Goal: Information Seeking & Learning: Learn about a topic

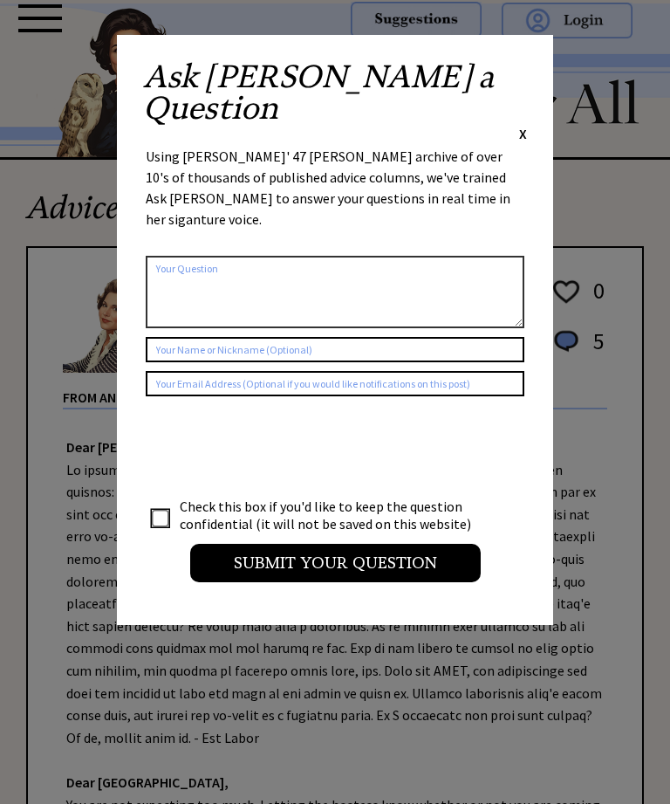
click at [523, 125] on span "X" at bounding box center [523, 133] width 8 height 17
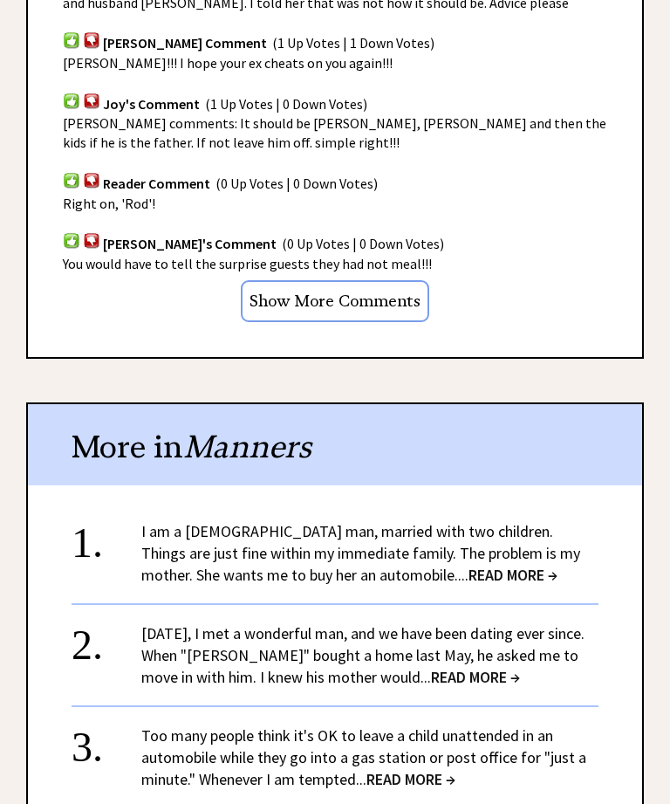
scroll to position [1245, 0]
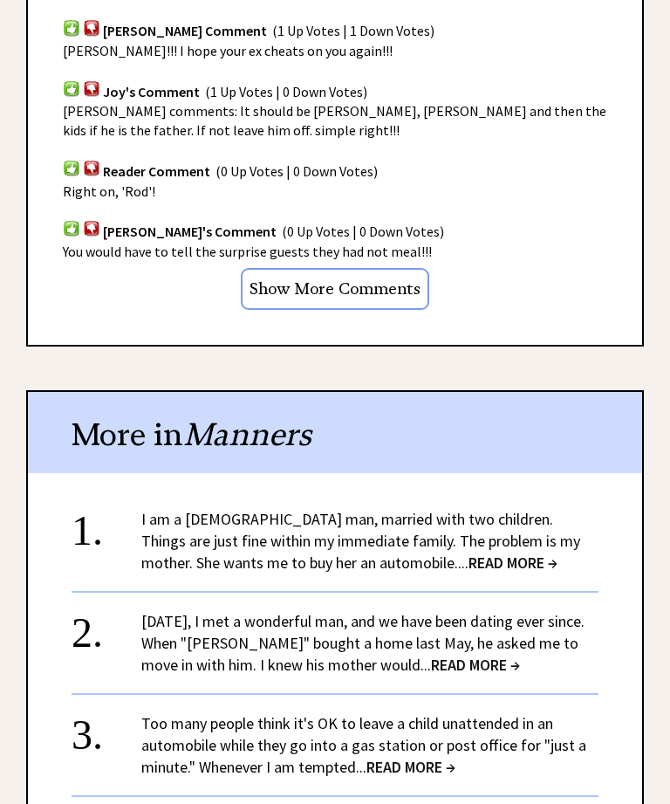
click at [469, 553] on span "READ MORE →" at bounding box center [513, 563] width 89 height 20
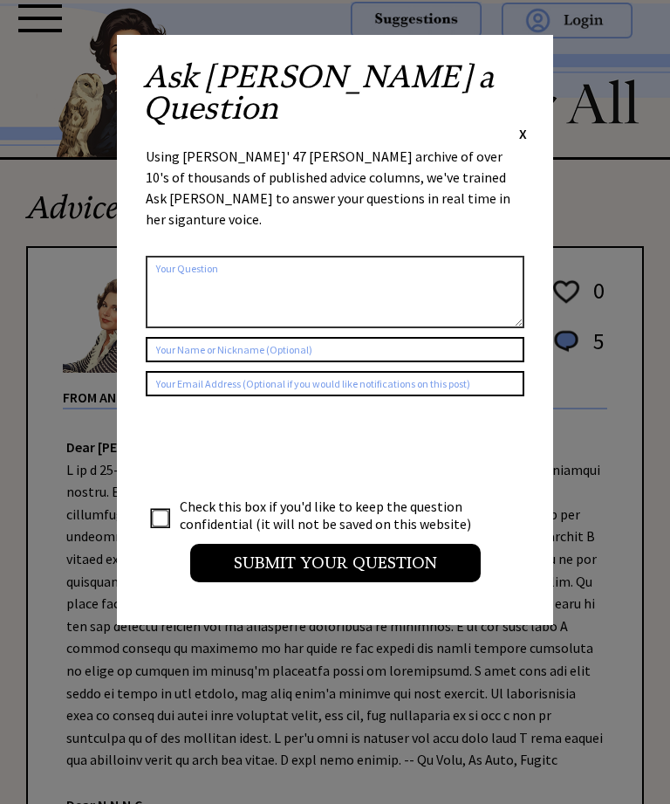
click at [518, 84] on div "Ask Ann a Question X" at bounding box center [335, 102] width 384 height 82
click at [537, 77] on div "Ask Ann a Question X Using Ann Landers' 47 vear archive of over 10's of thousan…" at bounding box center [335, 330] width 436 height 590
click at [514, 77] on div "Ask Ann a Question X" at bounding box center [335, 102] width 384 height 82
click at [525, 125] on span "X" at bounding box center [523, 133] width 8 height 17
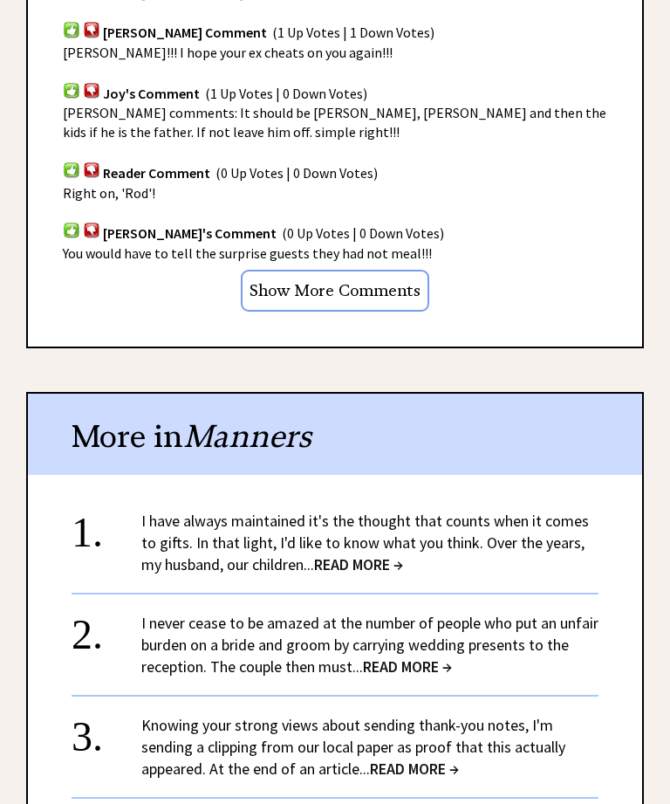
scroll to position [1252, 0]
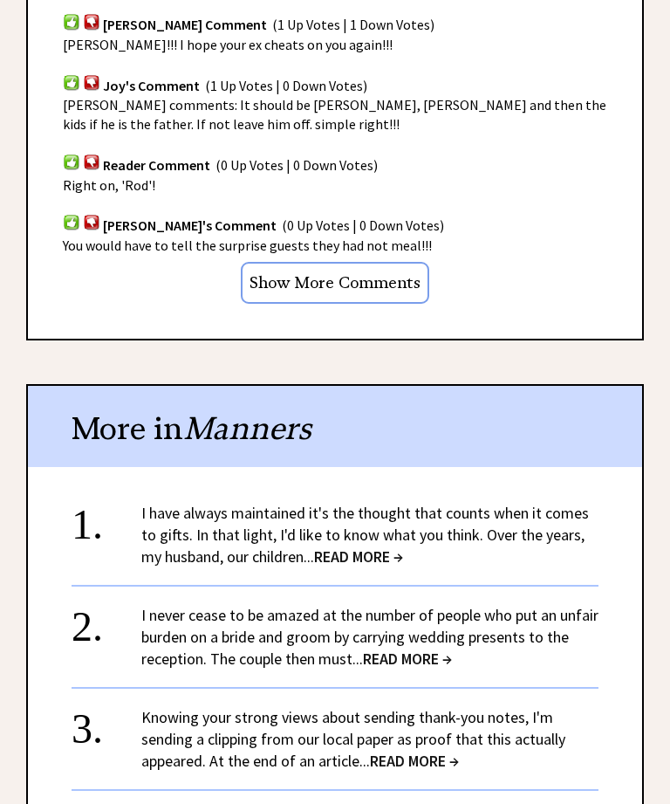
click at [386, 551] on span "READ MORE →" at bounding box center [358, 557] width 89 height 20
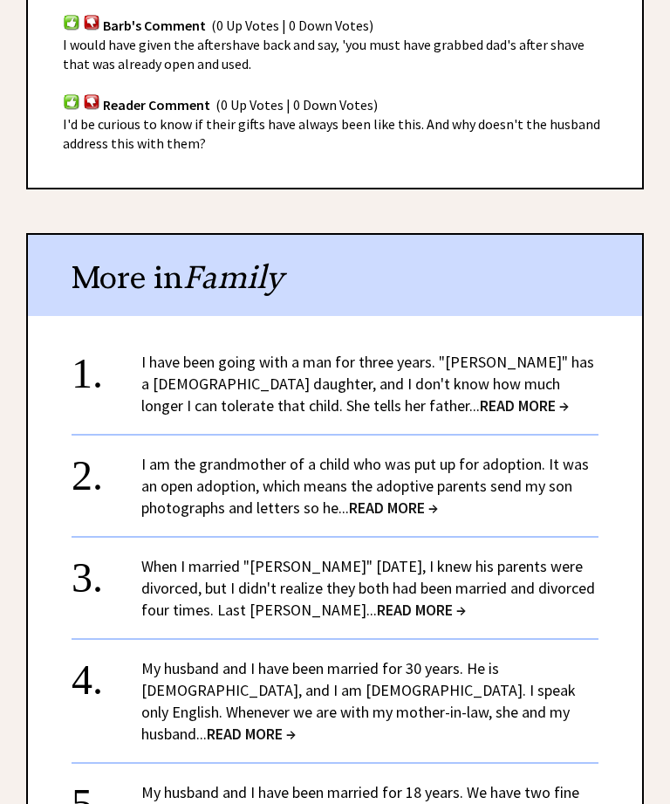
scroll to position [1944, 0]
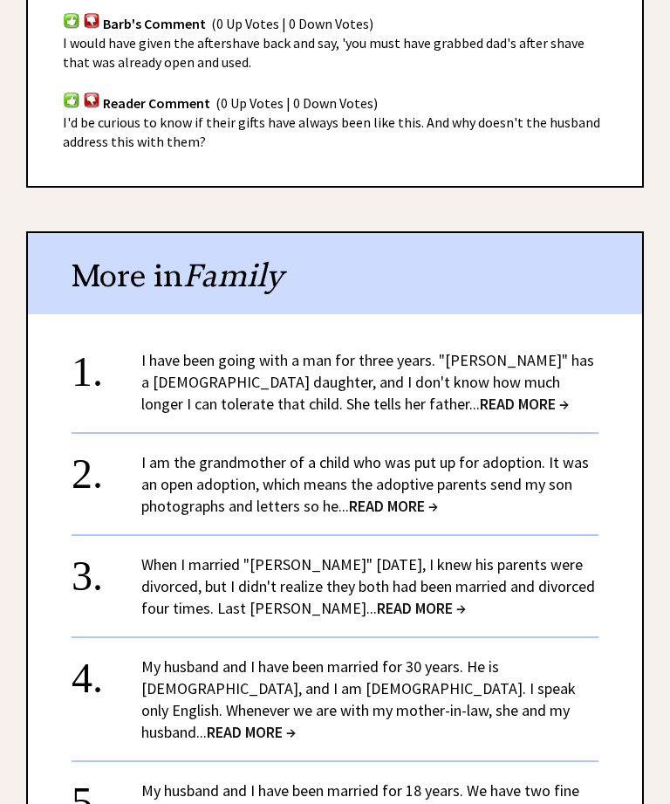
click at [480, 394] on span "READ MORE →" at bounding box center [524, 404] width 89 height 20
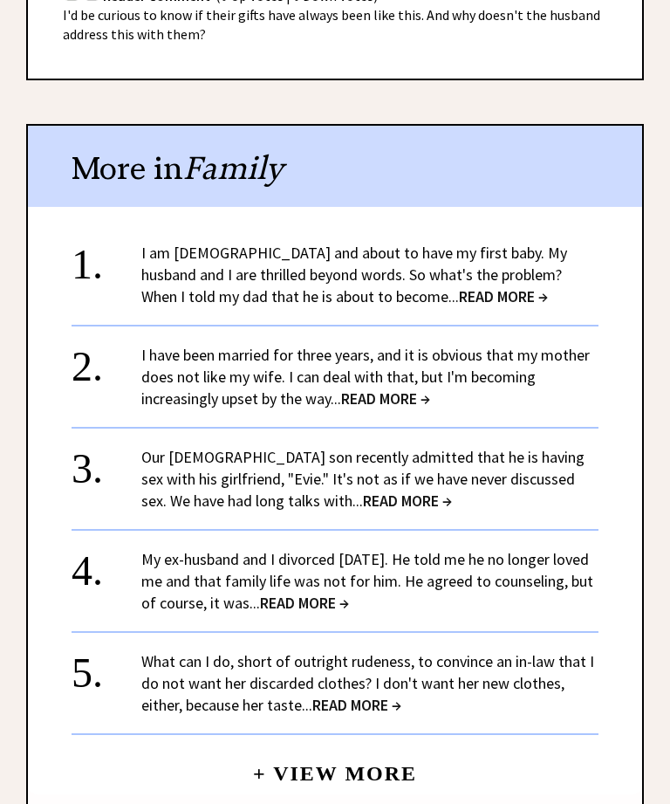
scroll to position [2073, 0]
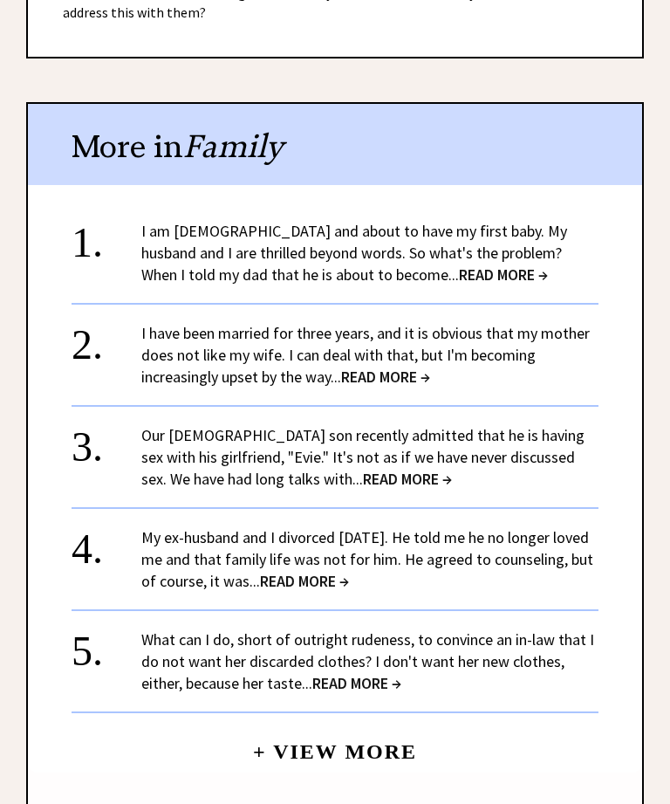
click at [368, 674] on span "READ MORE →" at bounding box center [356, 684] width 89 height 20
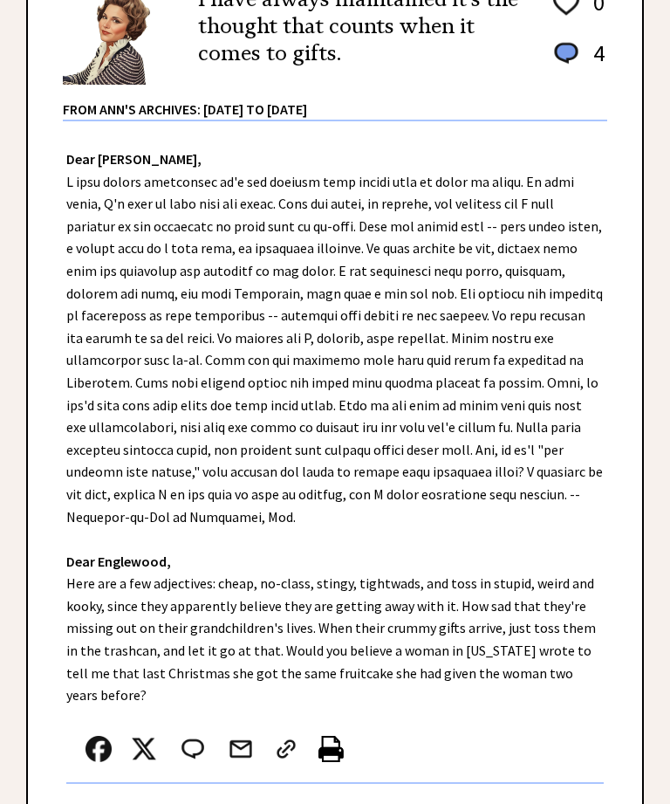
scroll to position [288, 0]
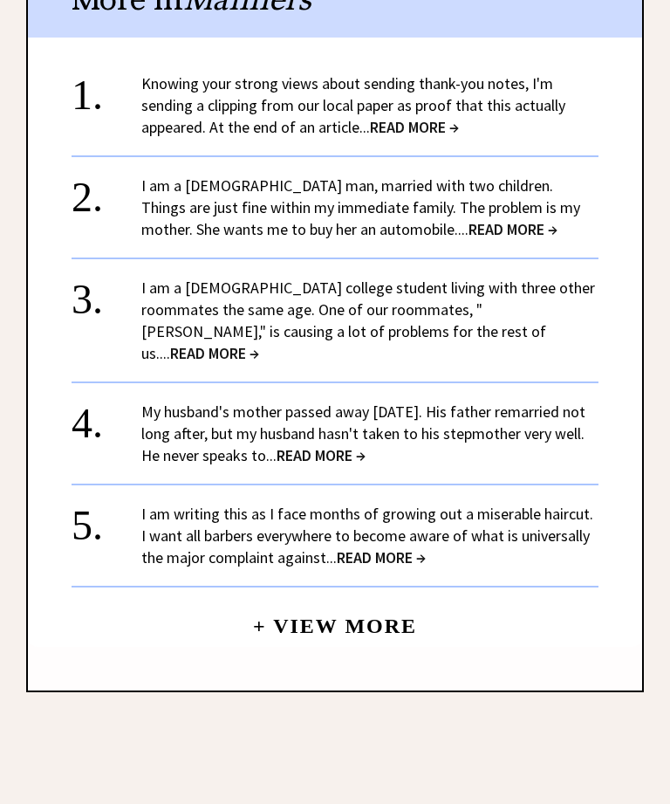
scroll to position [1672, 0]
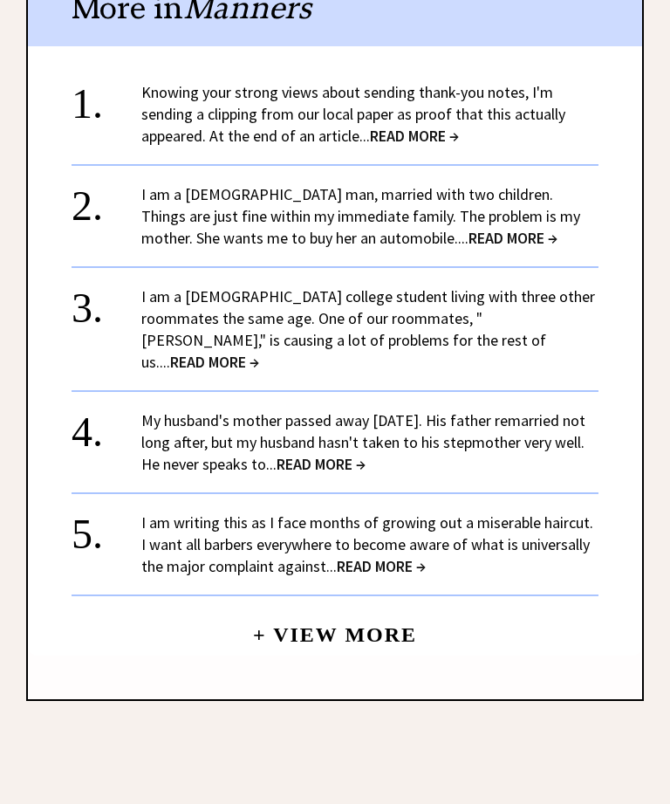
click at [259, 353] on span "READ MORE →" at bounding box center [214, 363] width 89 height 20
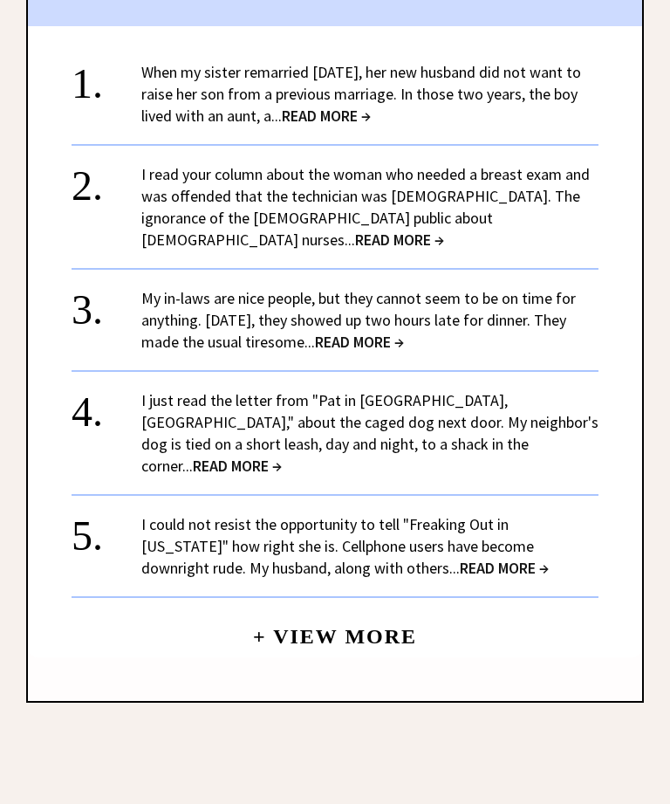
scroll to position [1705, 0]
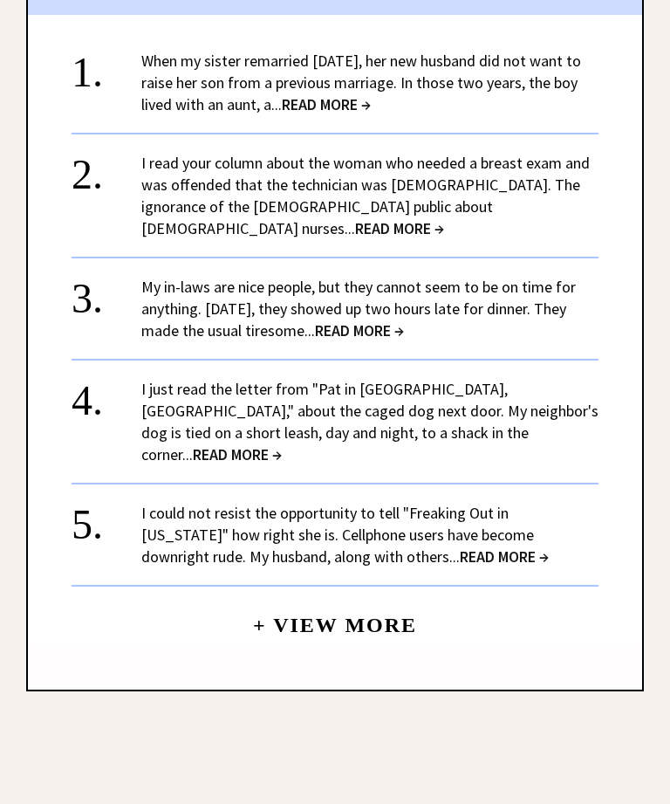
click at [404, 320] on span "READ MORE →" at bounding box center [359, 330] width 89 height 20
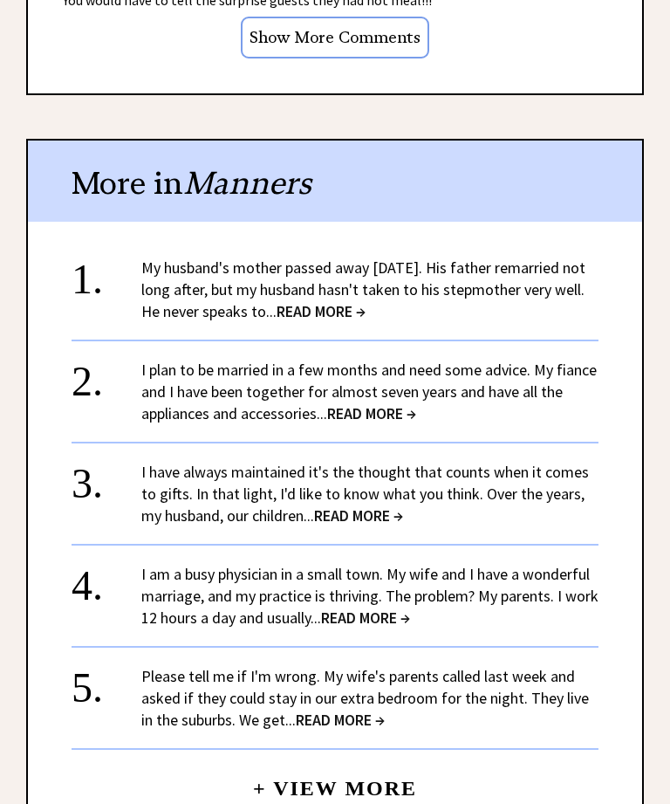
scroll to position [1498, 0]
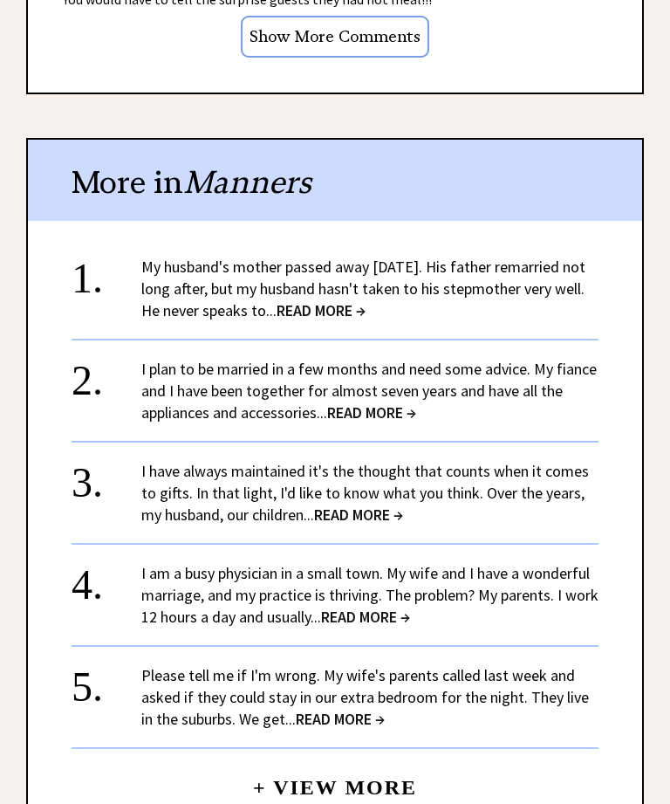
click at [410, 611] on span "READ MORE →" at bounding box center [365, 617] width 89 height 20
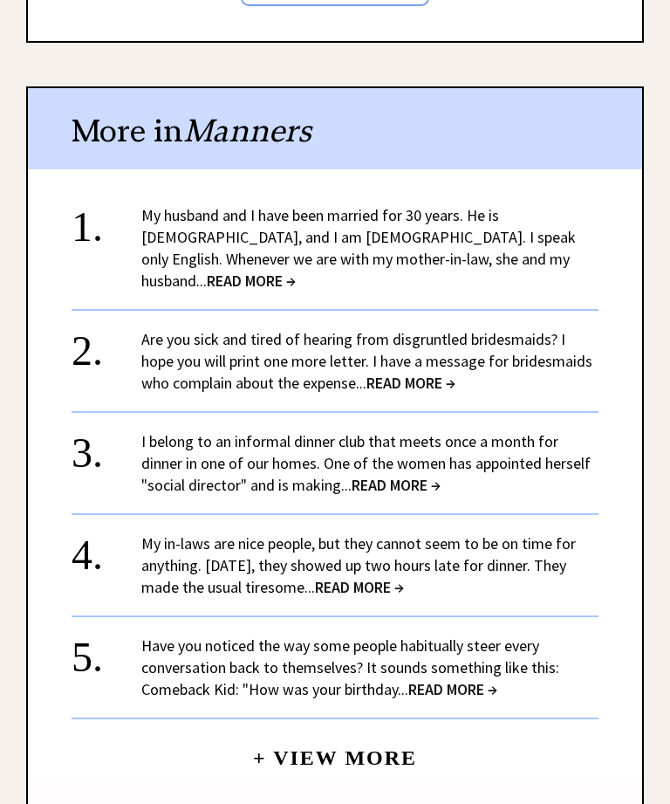
scroll to position [1545, 0]
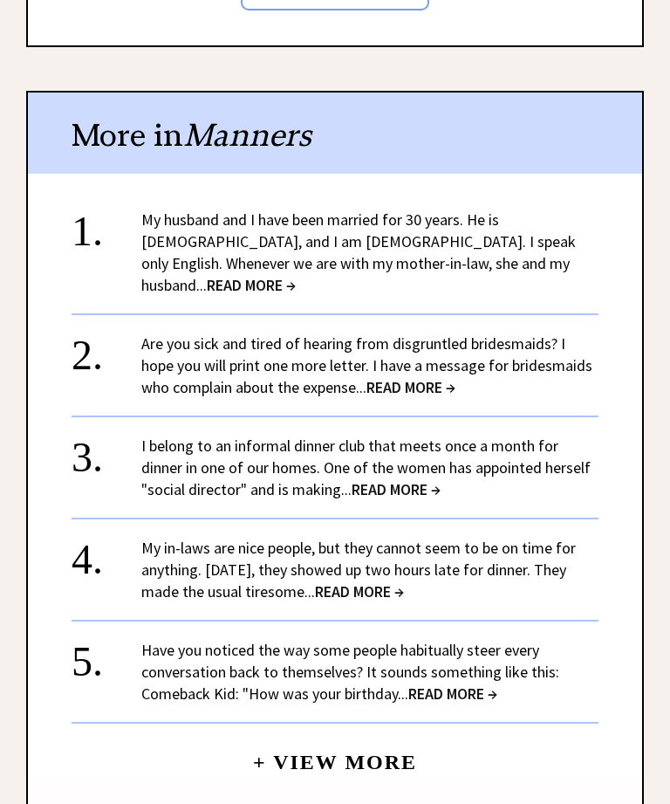
click at [625, 545] on div "1. My husband and I have been married for 30 years. He is Italian, and I am Can…" at bounding box center [335, 488] width 614 height 592
click at [422, 480] on span "READ MORE →" at bounding box center [396, 490] width 89 height 20
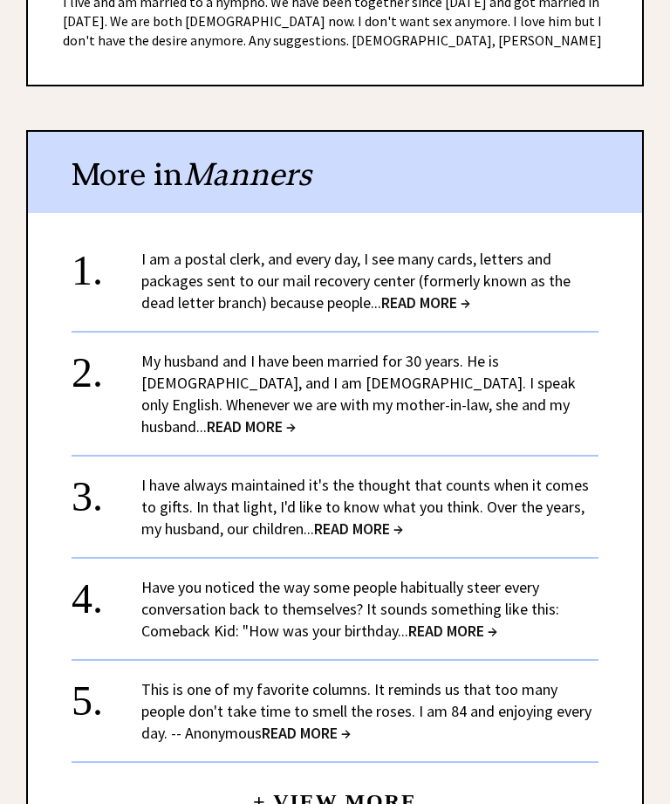
scroll to position [1259, 0]
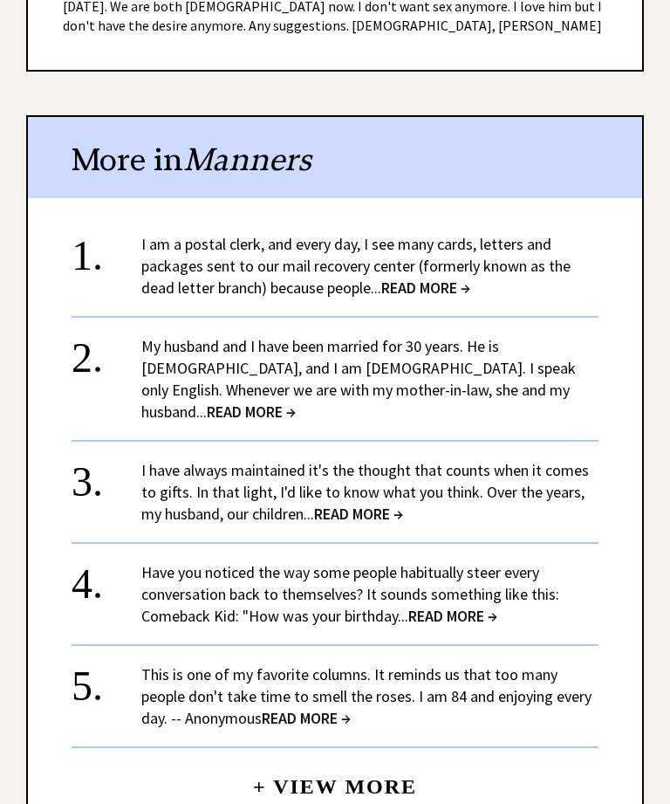
click at [296, 401] on span "READ MORE →" at bounding box center [251, 411] width 89 height 20
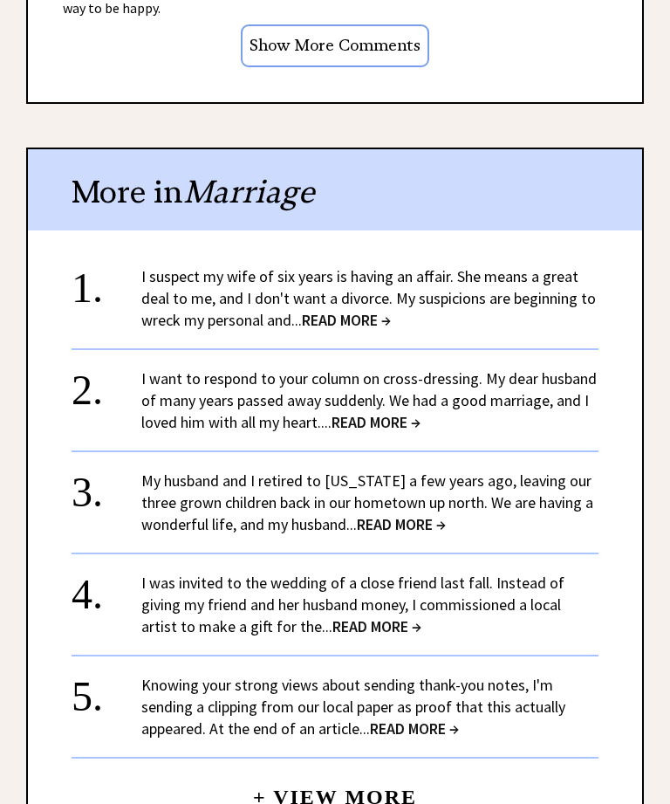
scroll to position [1731, 0]
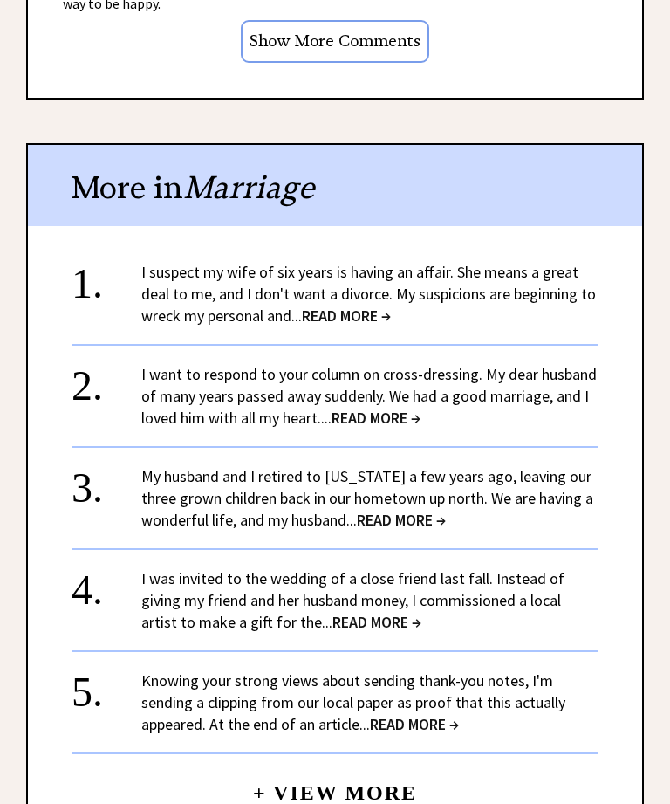
click at [448, 714] on span "READ MORE →" at bounding box center [414, 724] width 89 height 20
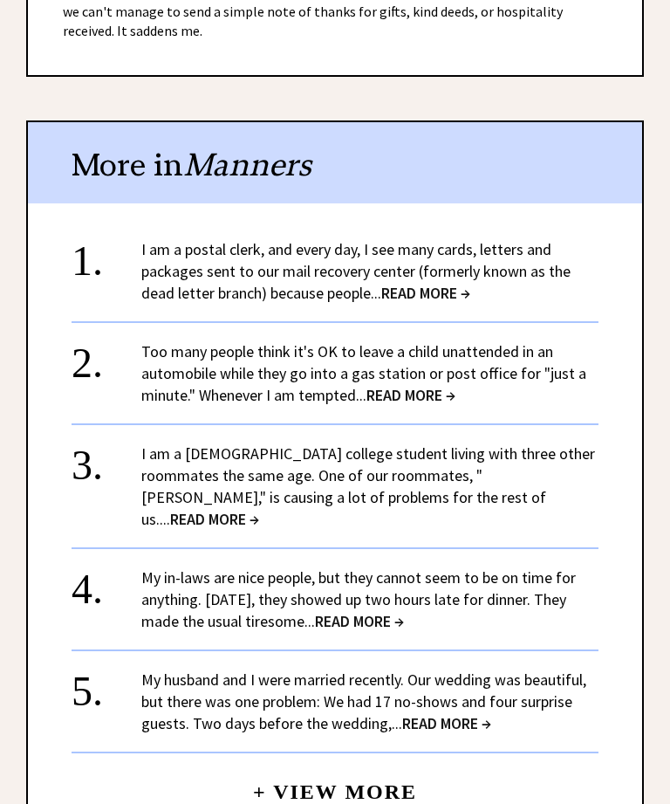
scroll to position [1506, 0]
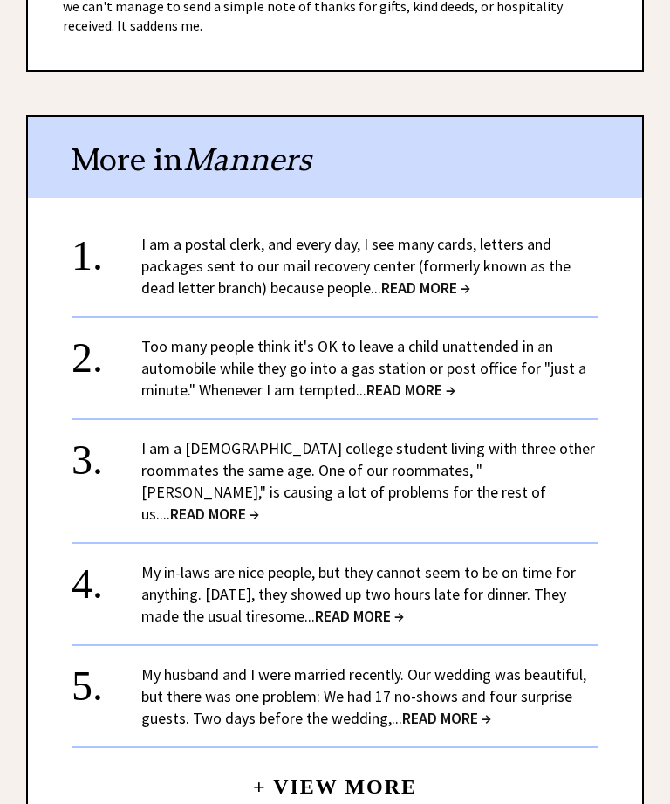
click at [457, 278] on span "READ MORE →" at bounding box center [425, 288] width 89 height 20
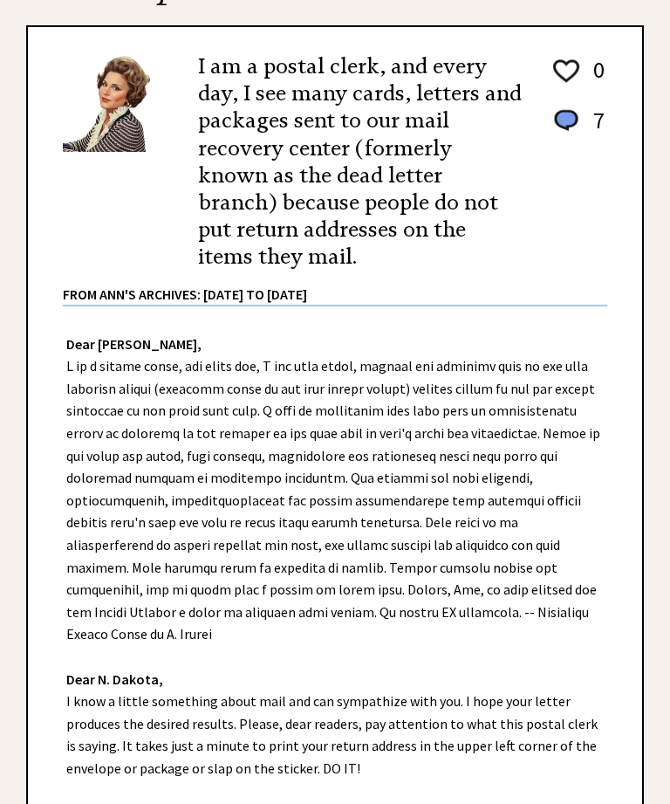
scroll to position [224, 0]
